Goal: Find specific page/section

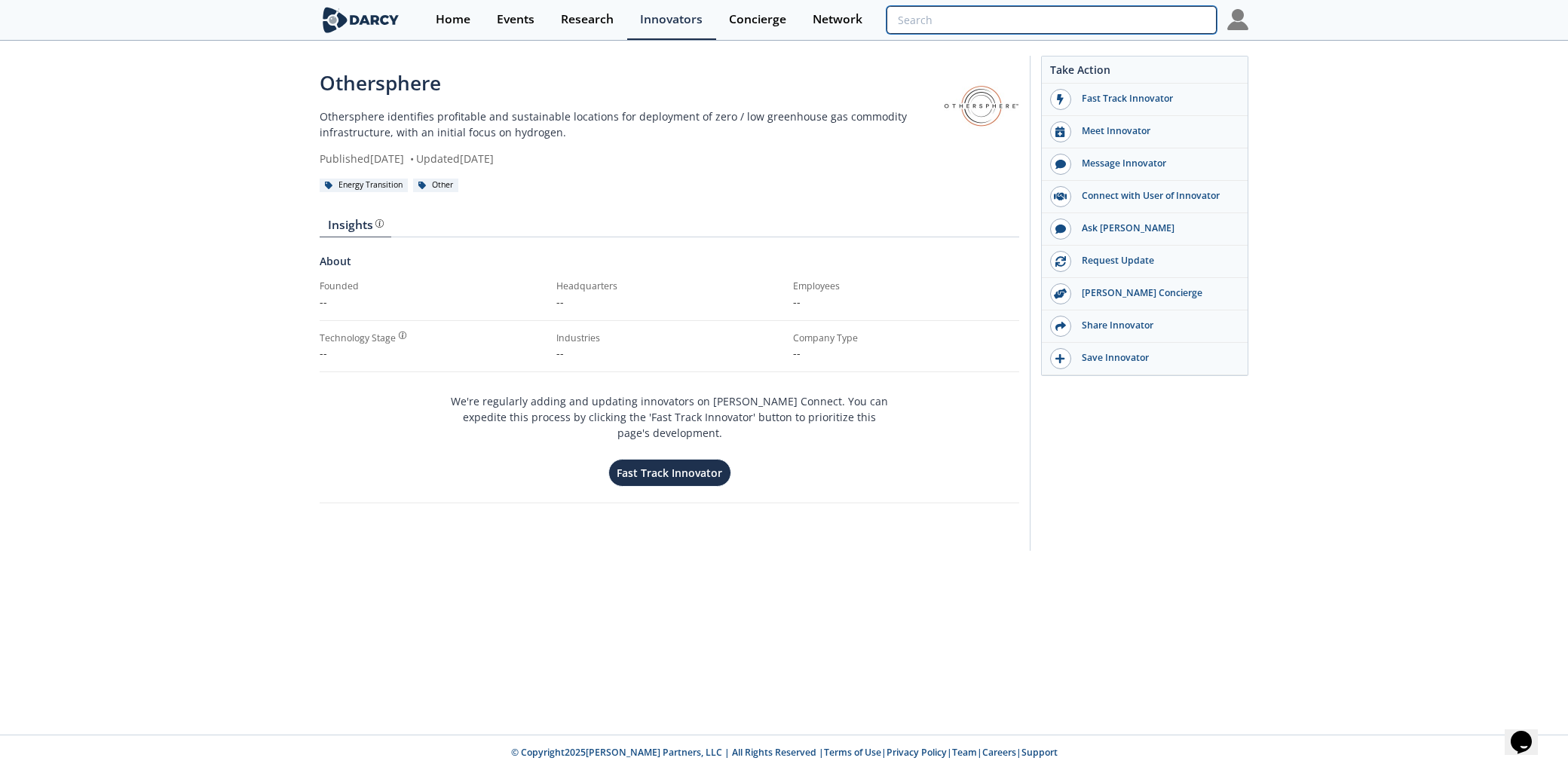
click at [1119, 21] on input "search" at bounding box center [1052, 20] width 330 height 28
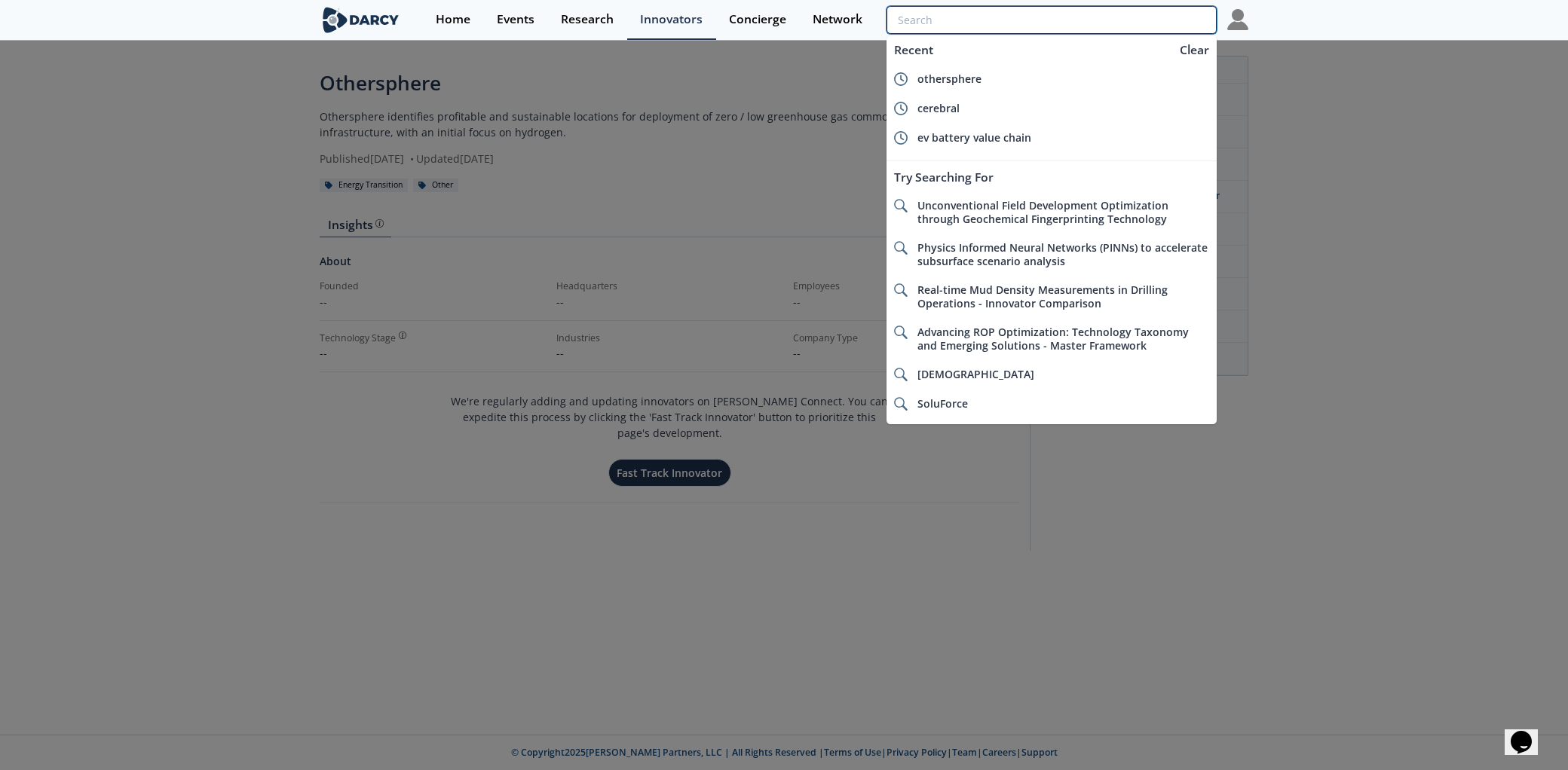
paste input "[PERSON_NAME] Energy"
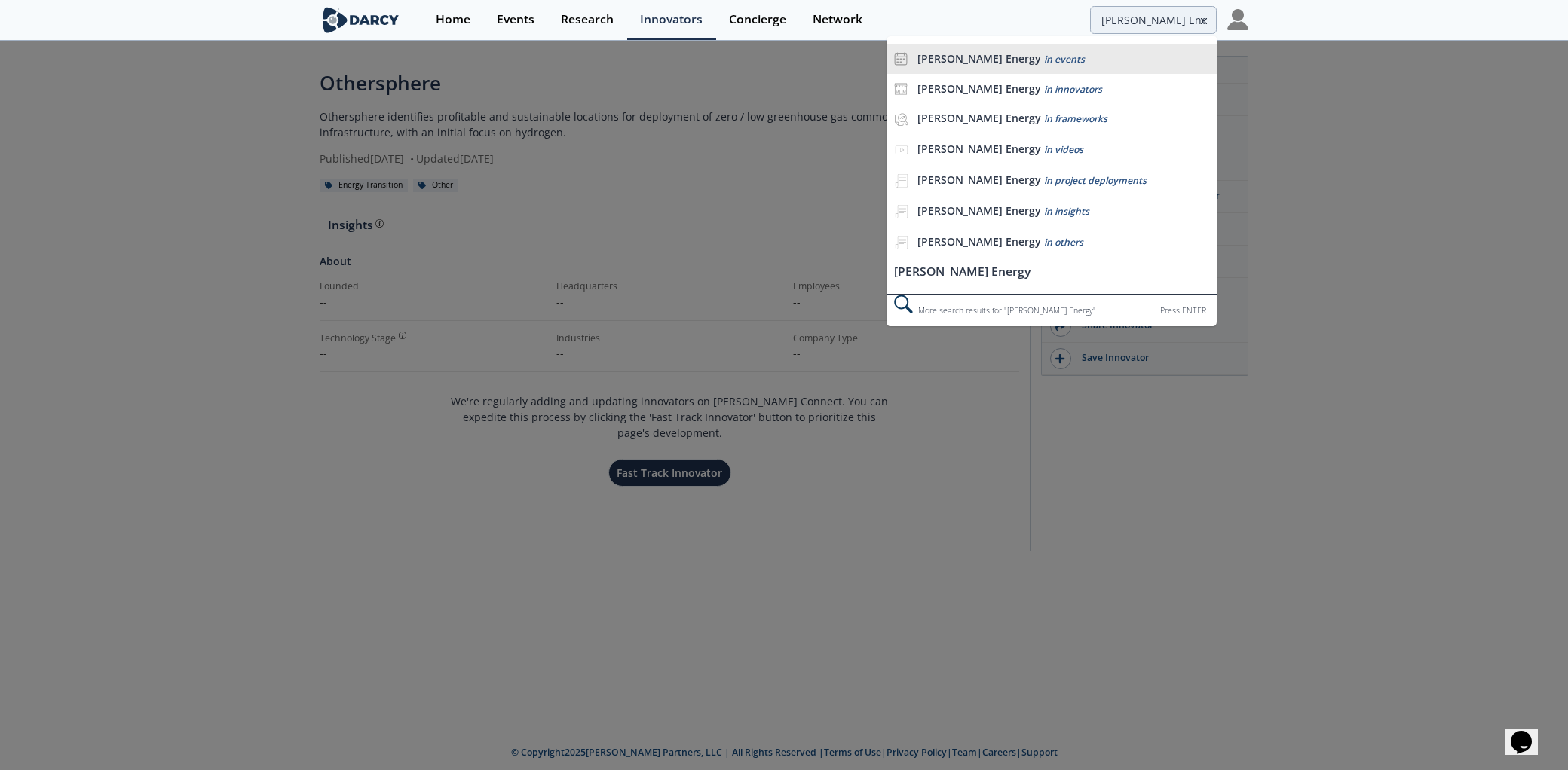
click at [960, 50] on li "[PERSON_NAME] Energy in events" at bounding box center [1052, 59] width 330 height 30
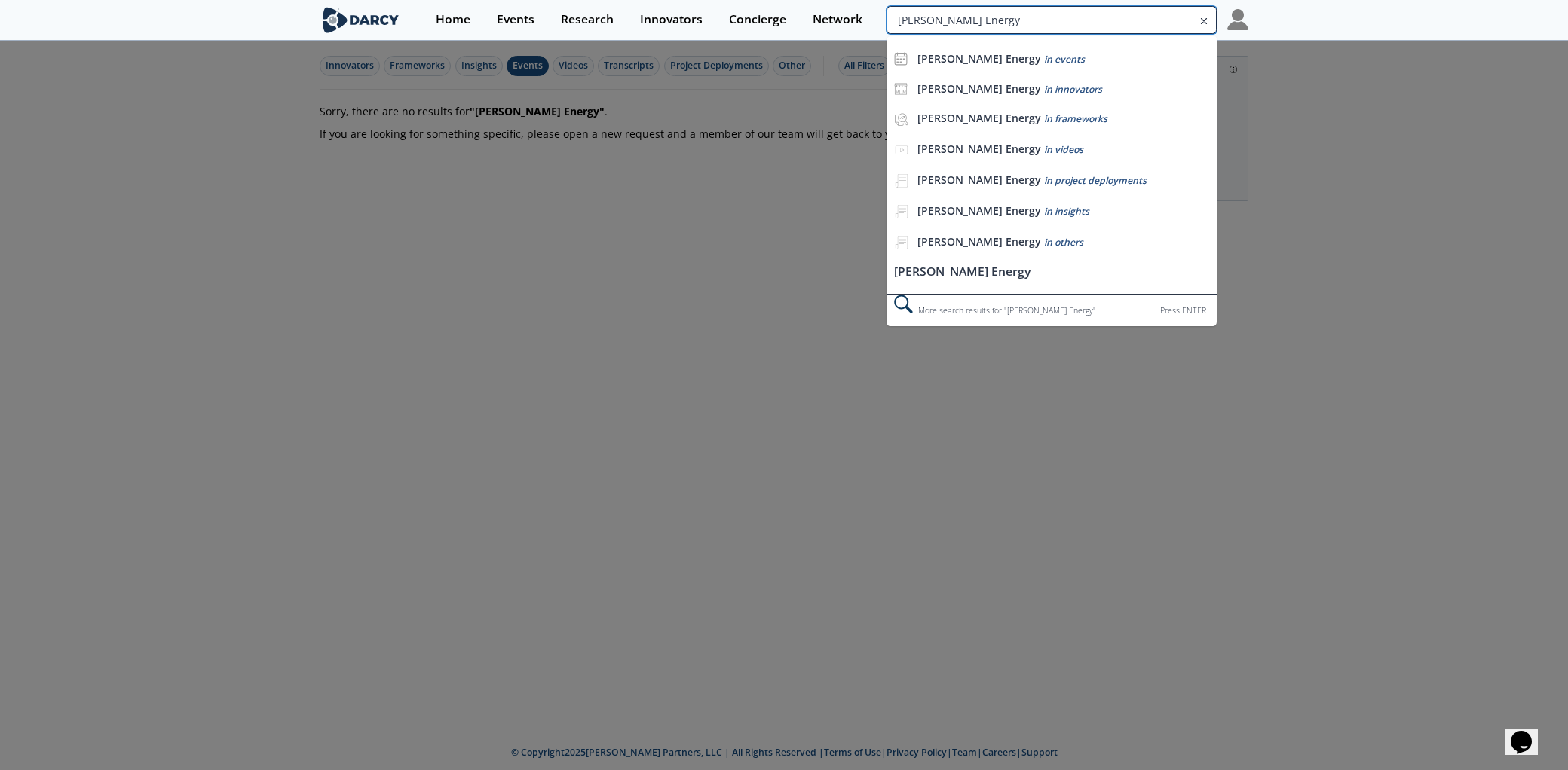
click at [1165, 19] on input "[PERSON_NAME] Energy" at bounding box center [1052, 20] width 330 height 28
type input "[PERSON_NAME]"
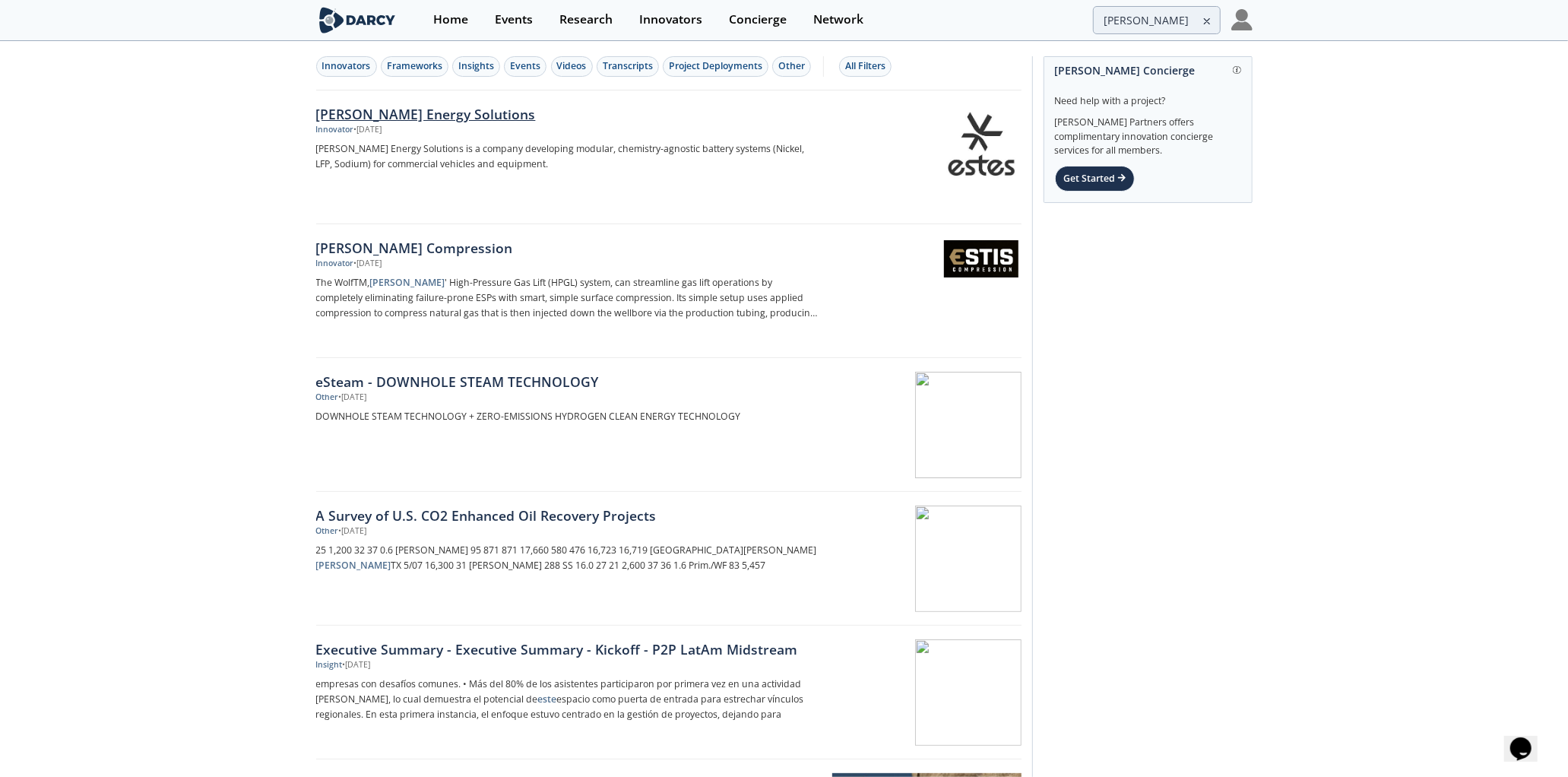
click at [428, 110] on div "[PERSON_NAME] Energy Solutions" at bounding box center [568, 114] width 504 height 20
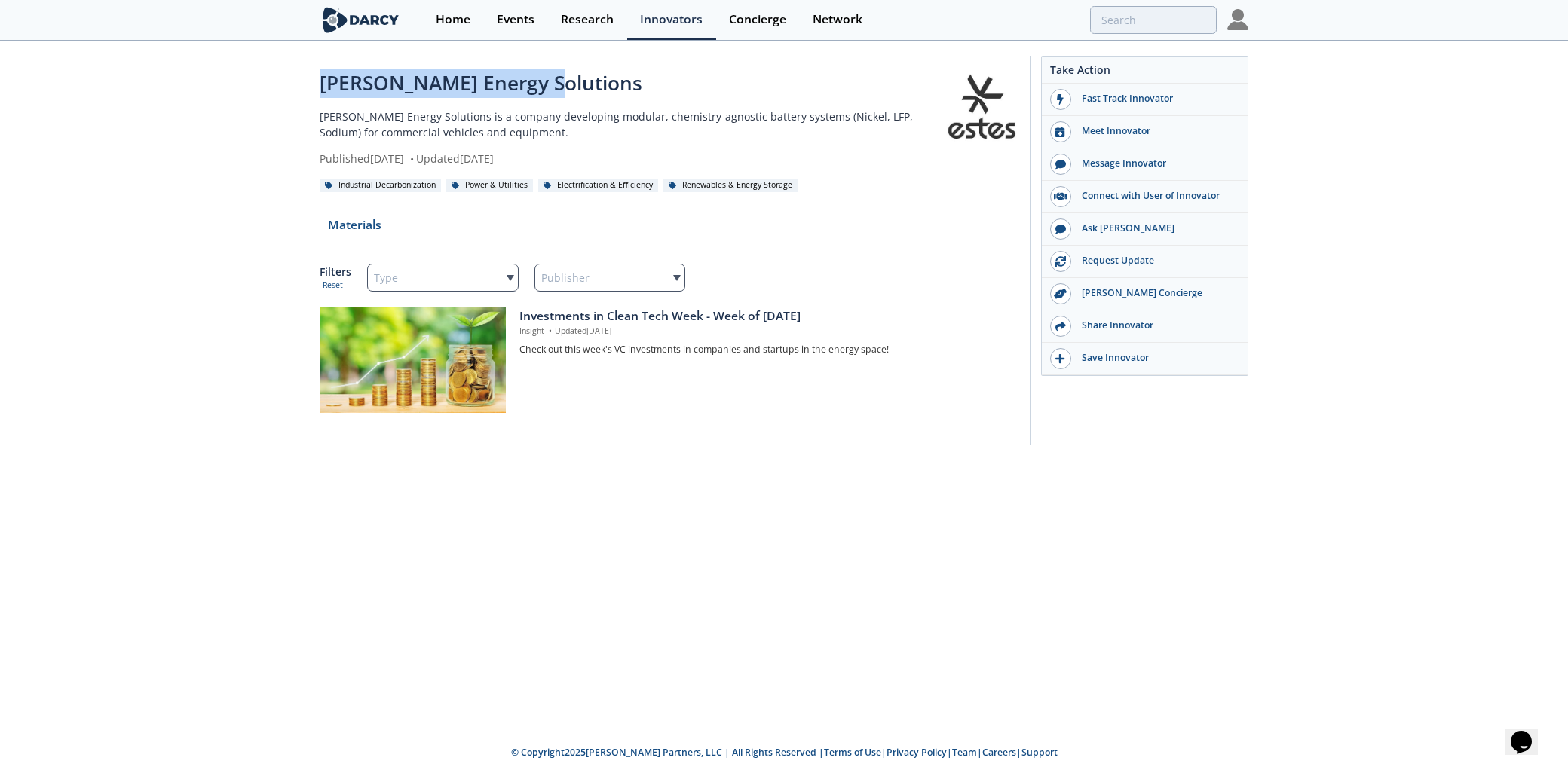
drag, startPoint x: 387, startPoint y: 84, endPoint x: 306, endPoint y: 86, distance: 81.0
click at [306, 86] on div "[PERSON_NAME] Energy Solutions [PERSON_NAME] Energy Solutions is a company deve…" at bounding box center [784, 254] width 1568 height 424
